Goal: Transaction & Acquisition: Purchase product/service

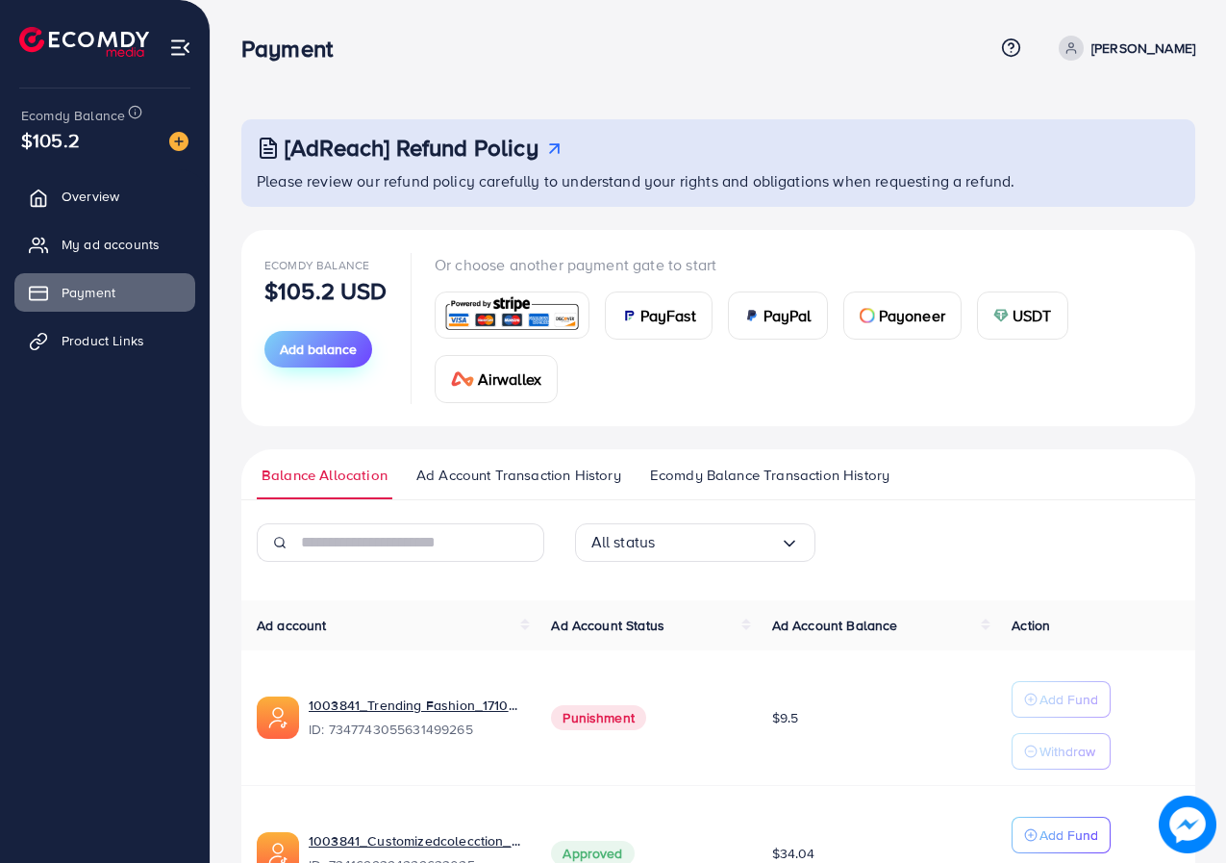
click at [318, 339] on span "Add balance" at bounding box center [318, 348] width 77 height 19
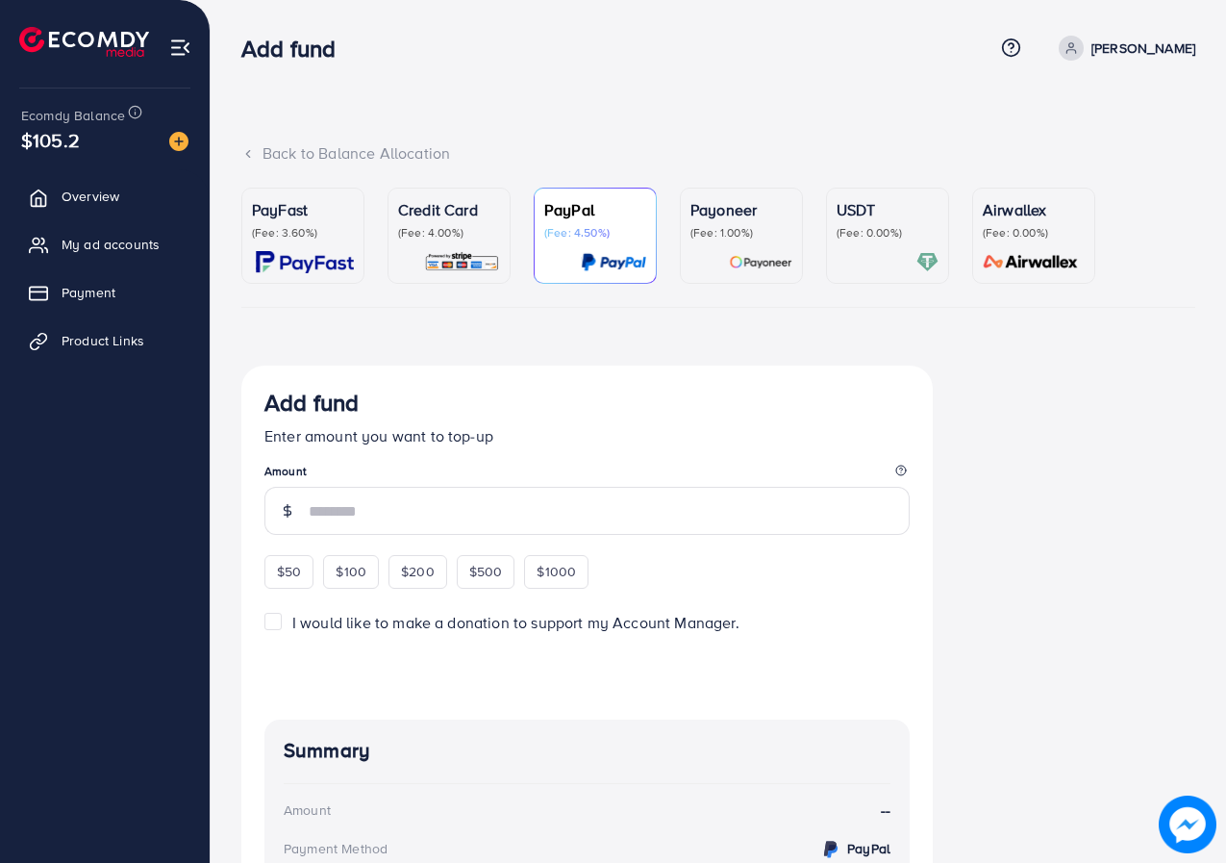
click at [722, 200] on p "Payoneer" at bounding box center [742, 209] width 102 height 23
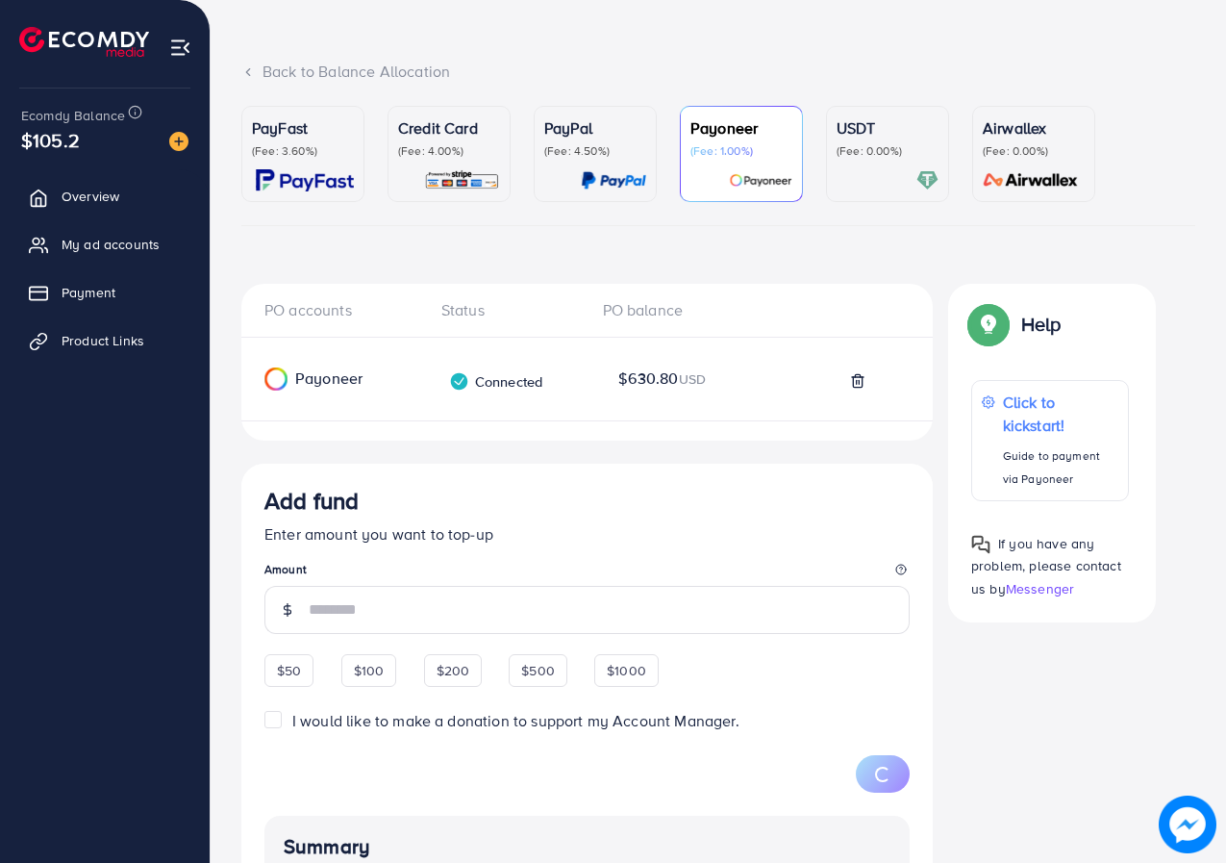
scroll to position [192, 0]
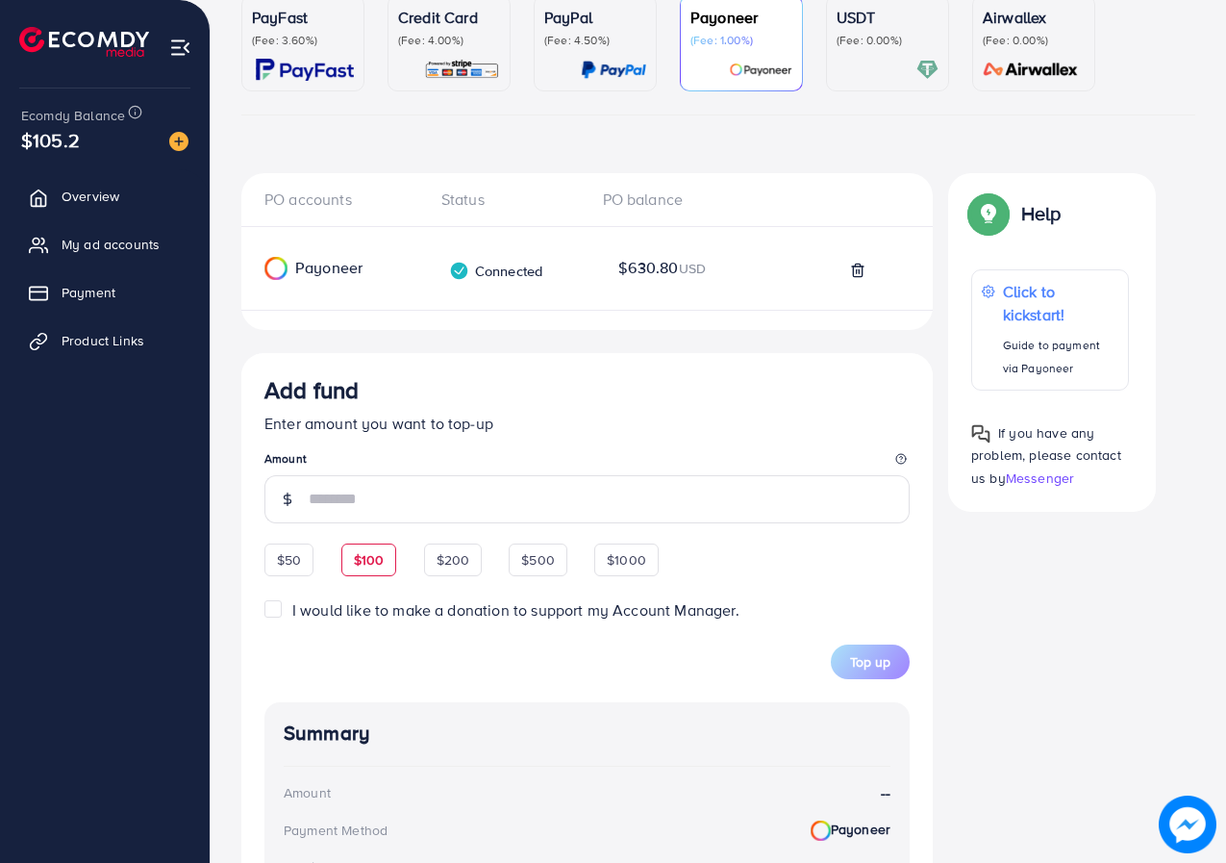
click at [357, 565] on span "$100" at bounding box center [369, 559] width 31 height 19
type input "***"
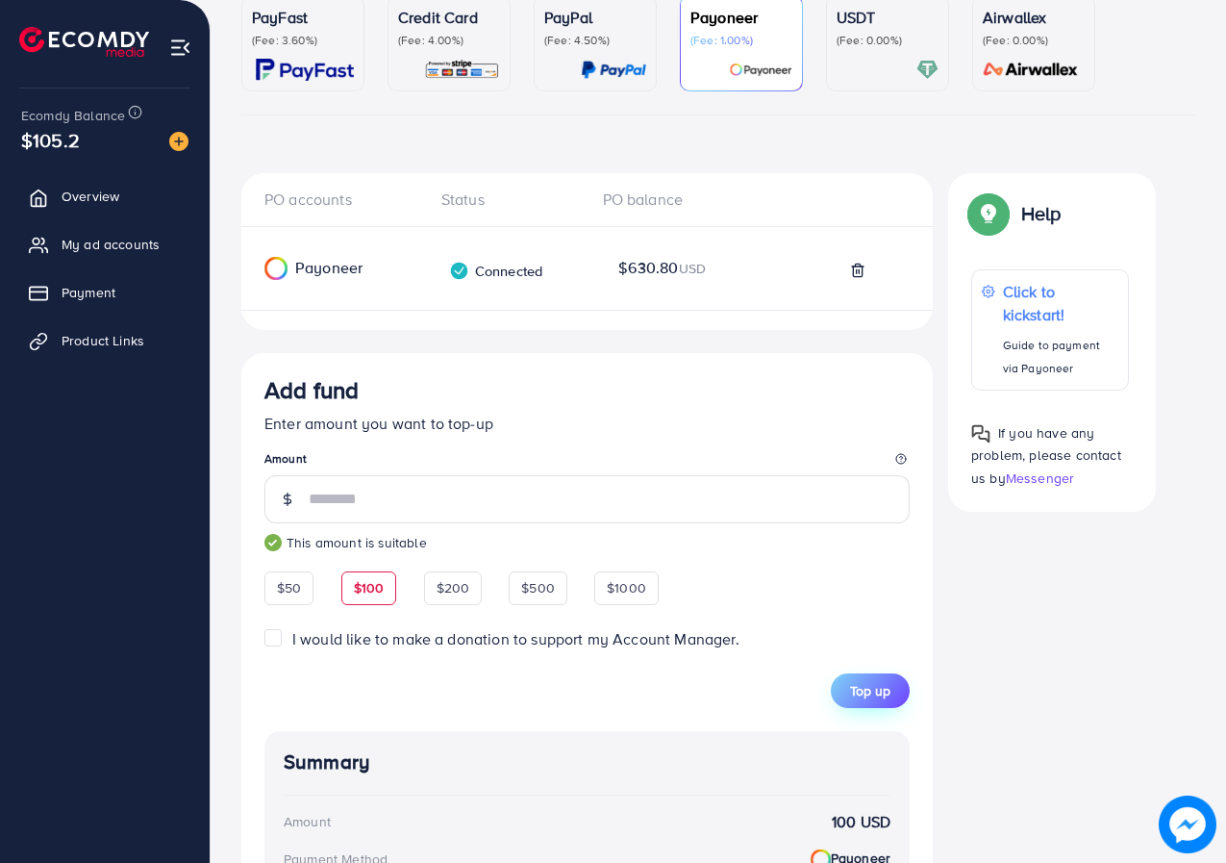
click at [887, 691] on span "Top up" at bounding box center [870, 690] width 40 height 19
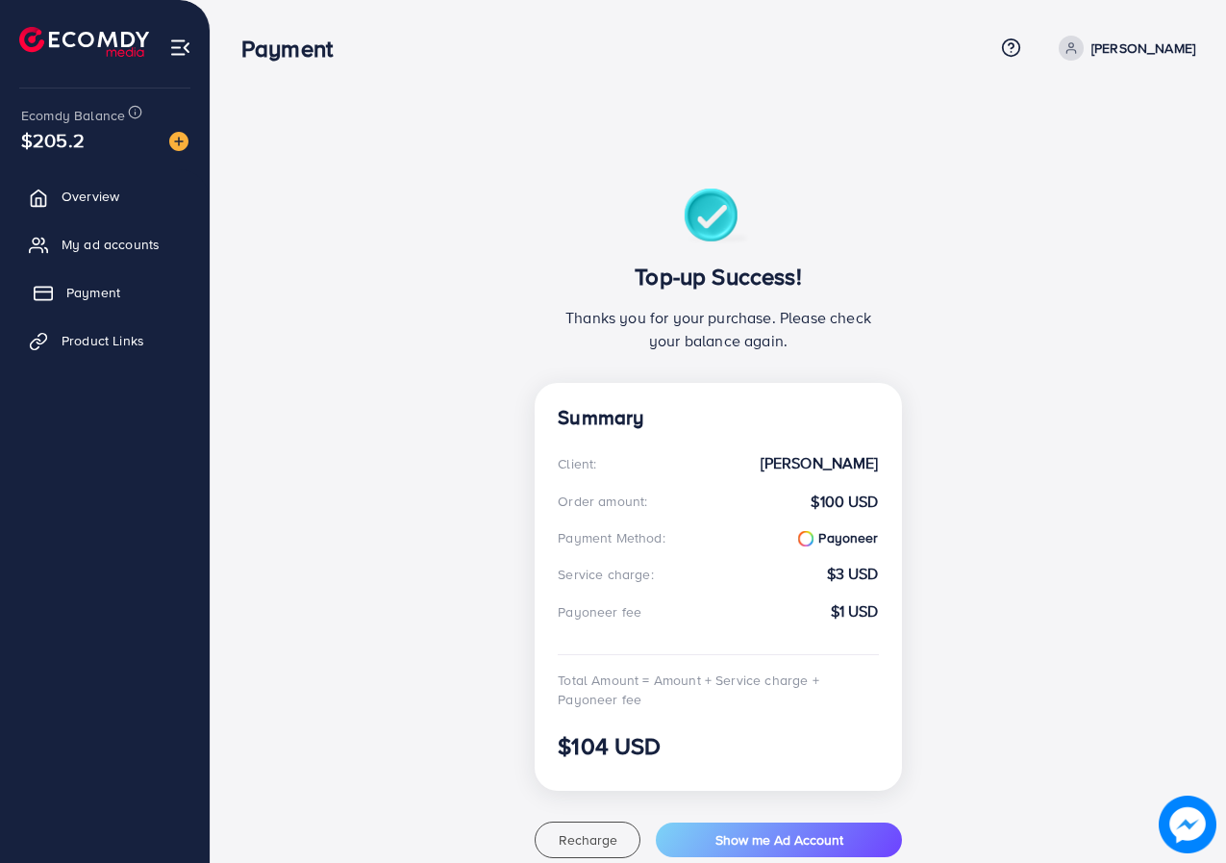
click at [77, 280] on link "Payment" at bounding box center [104, 292] width 181 height 38
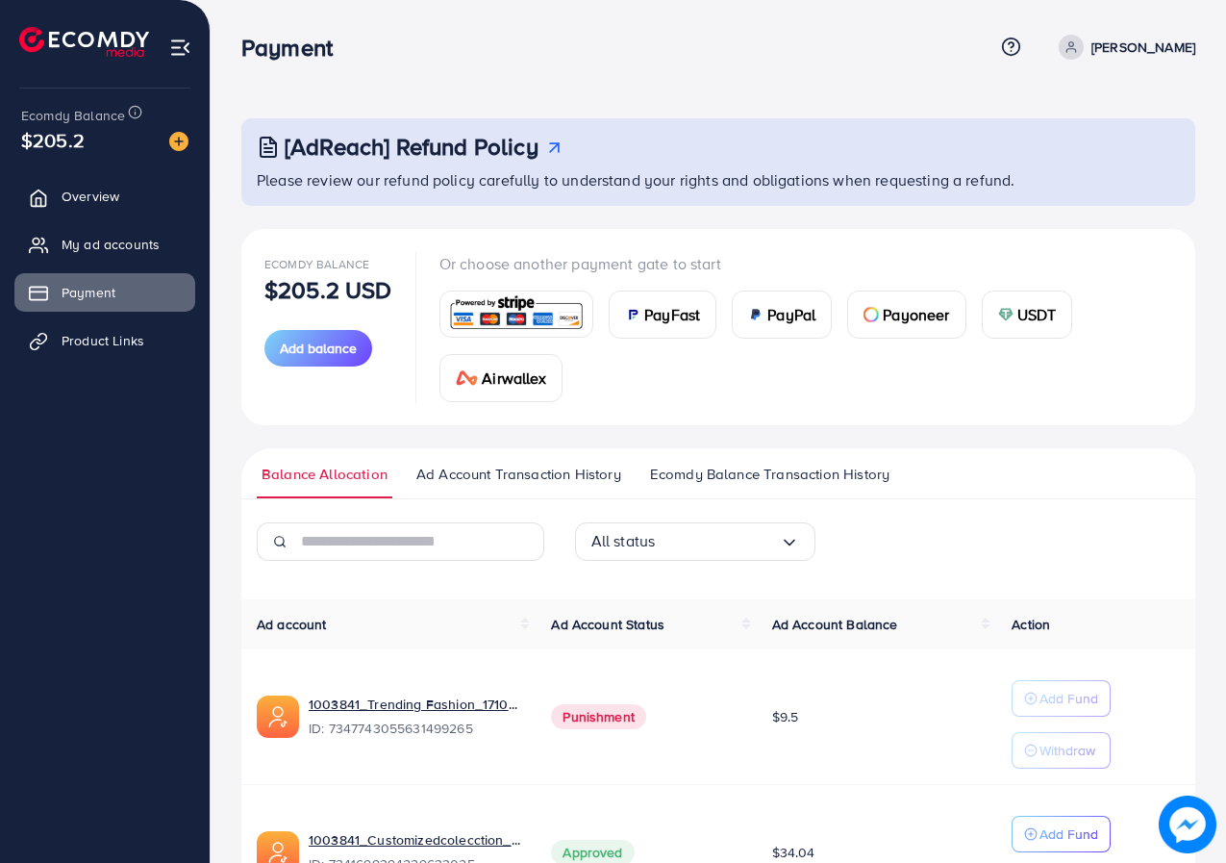
scroll to position [139, 0]
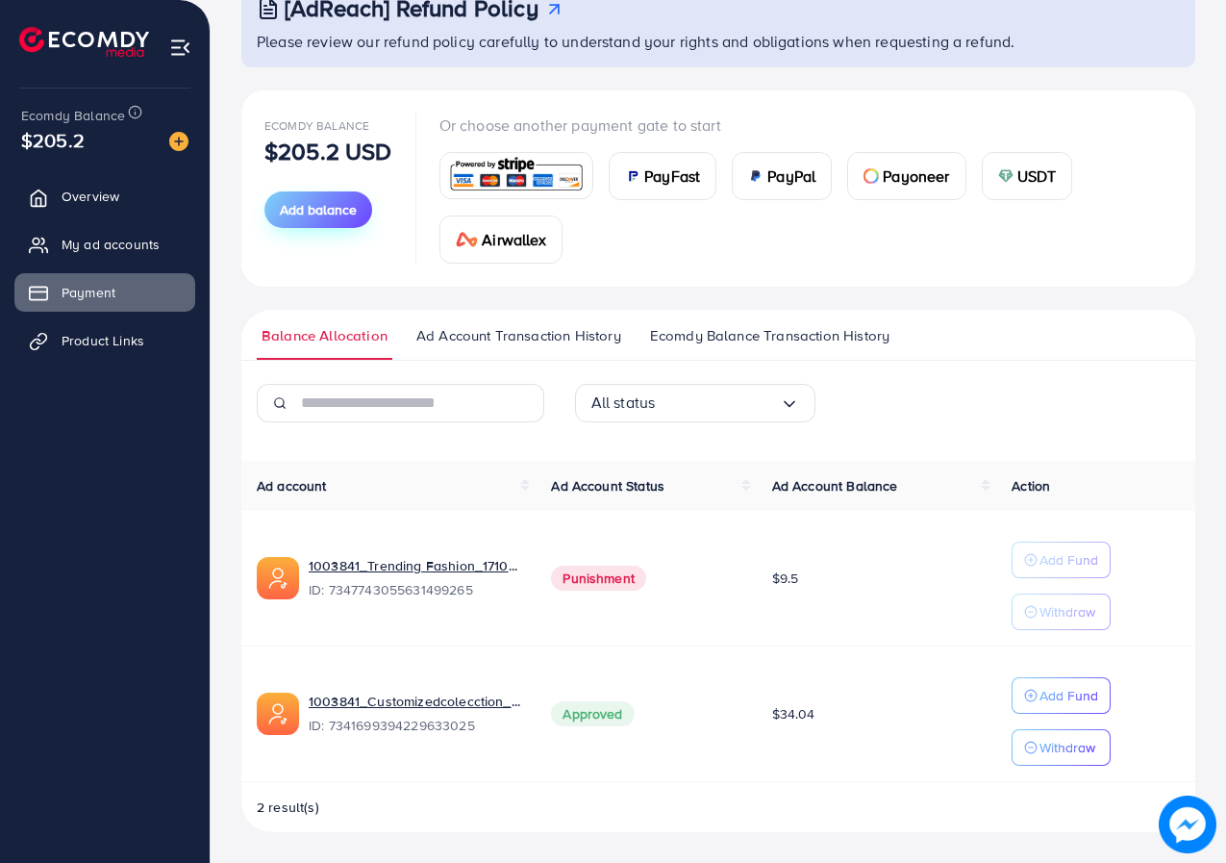
click at [294, 209] on span "Add balance" at bounding box center [318, 209] width 77 height 19
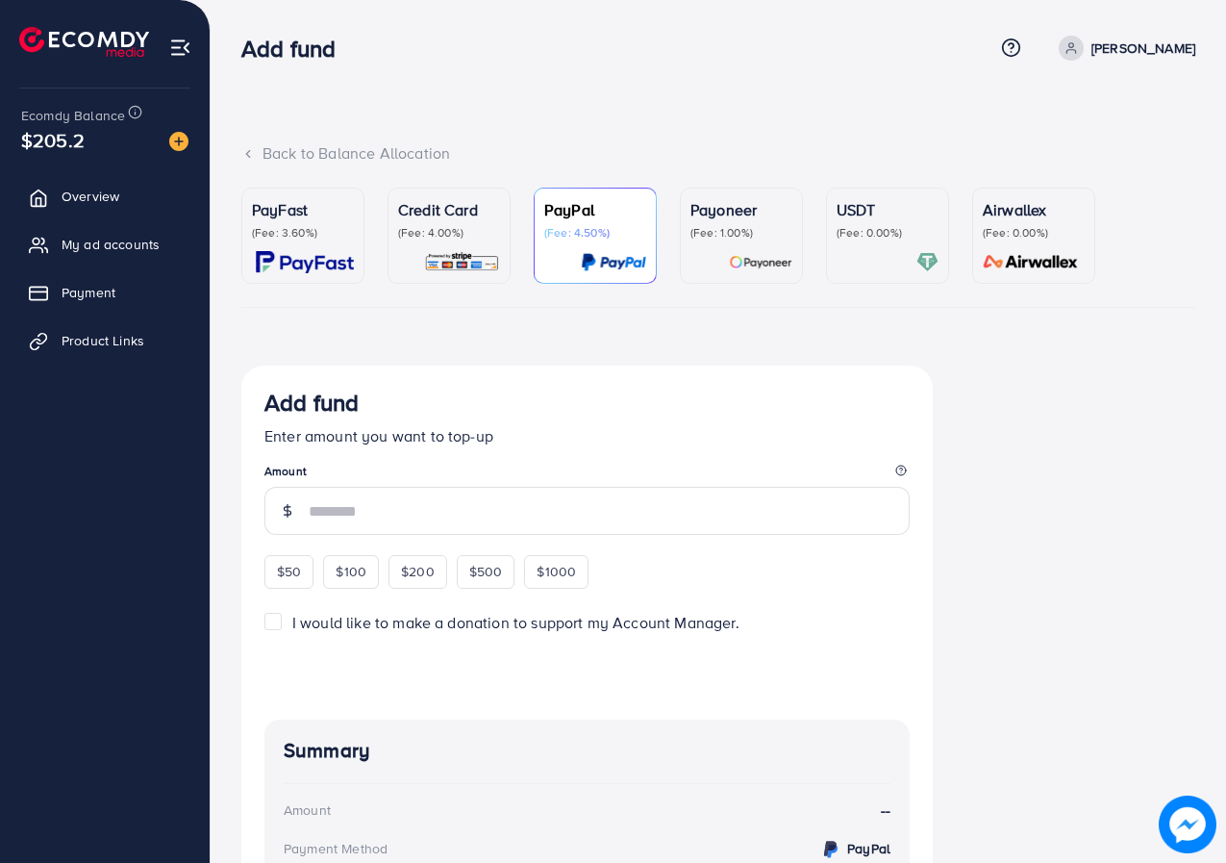
click at [721, 281] on link "Payoneer (Fee: 1.00%)" at bounding box center [741, 236] width 123 height 96
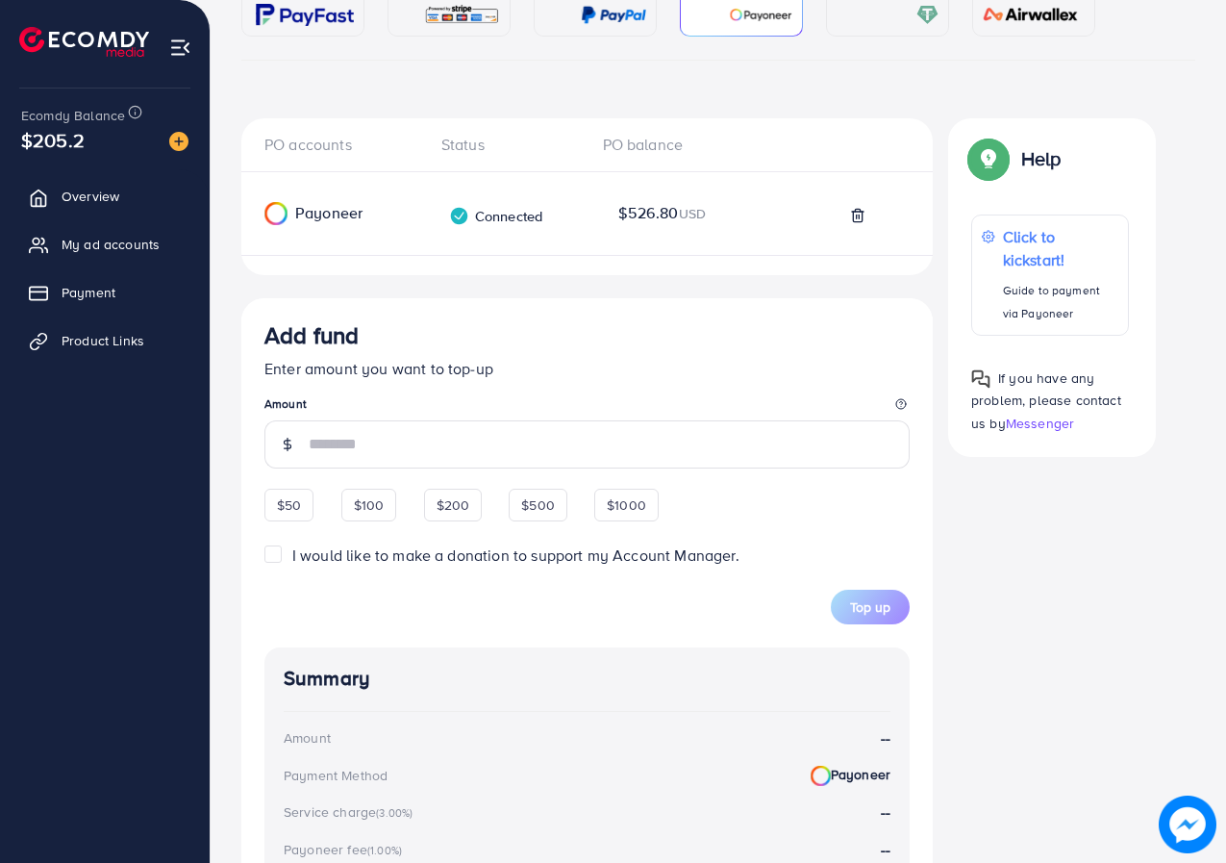
scroll to position [385, 0]
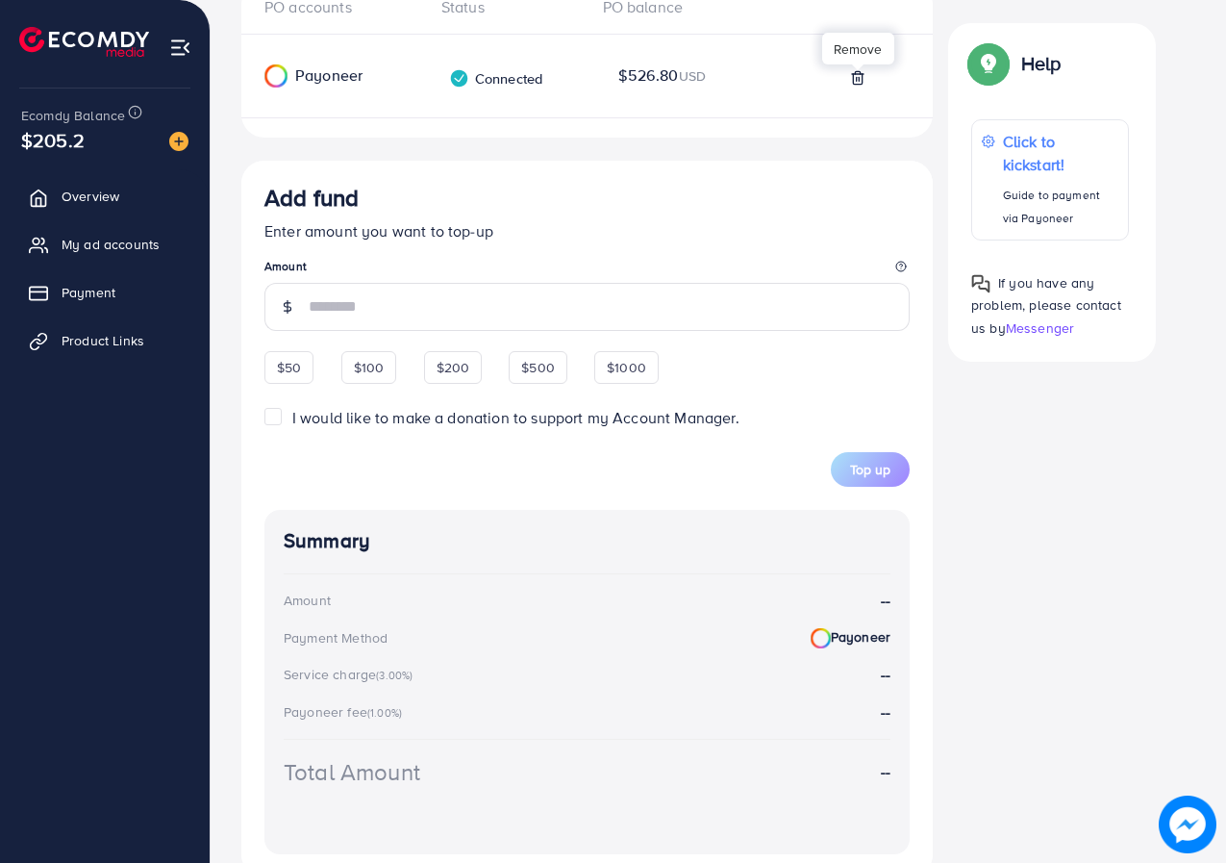
click at [857, 75] on icon at bounding box center [857, 77] width 15 height 15
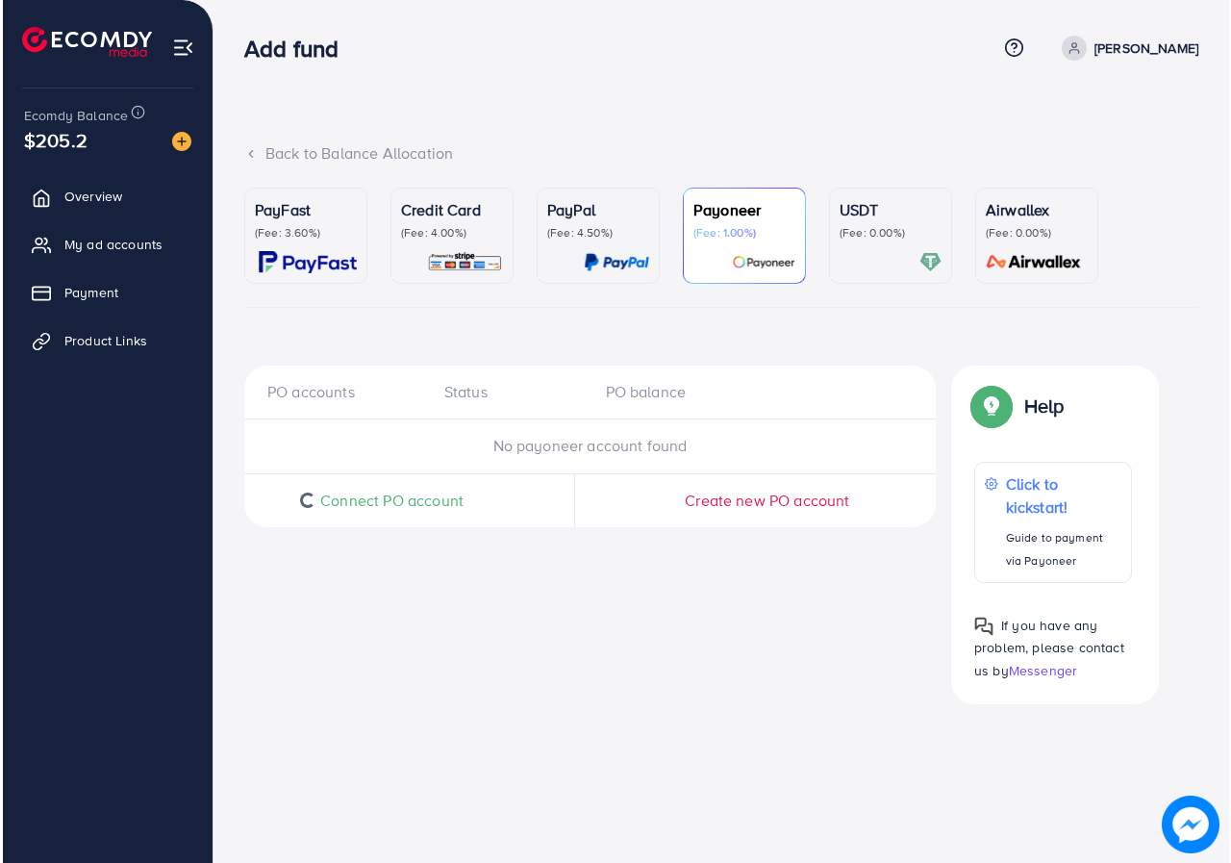
scroll to position [0, 0]
